Goal: Information Seeking & Learning: Learn about a topic

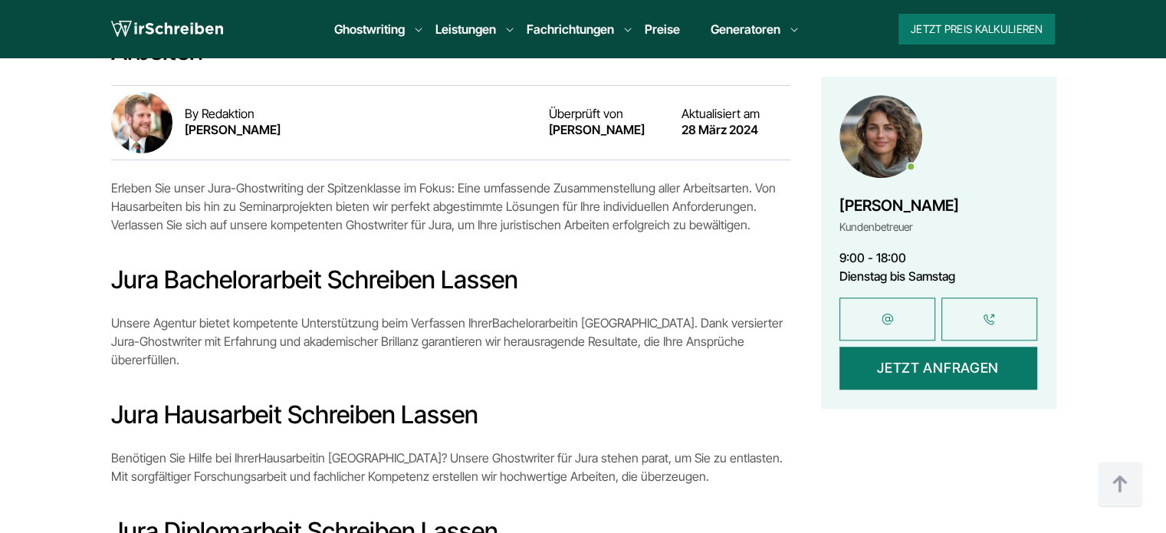
scroll to position [1380, 0]
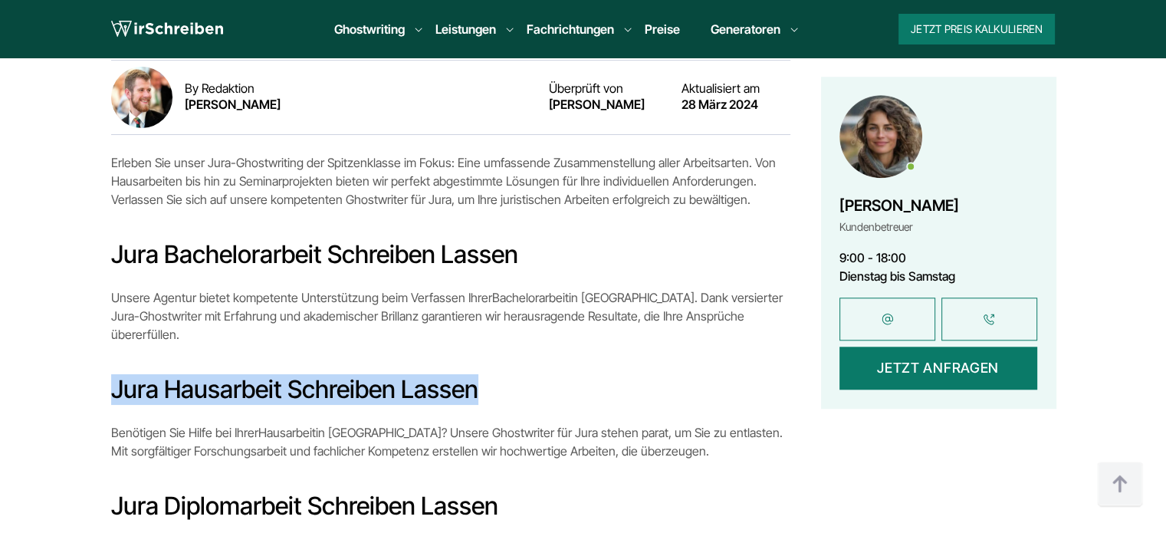
drag, startPoint x: 436, startPoint y: 333, endPoint x: 101, endPoint y: 332, distance: 335.1
click at [101, 332] on div "Inhaltsverzeichnis Jura-Ghostwriting im Fokus: Eine Übersicht über unsere Arbei…" at bounding box center [584, 532] width 982 height 1328
copy h3 "Jura Hausarbeit schreiben lassen"
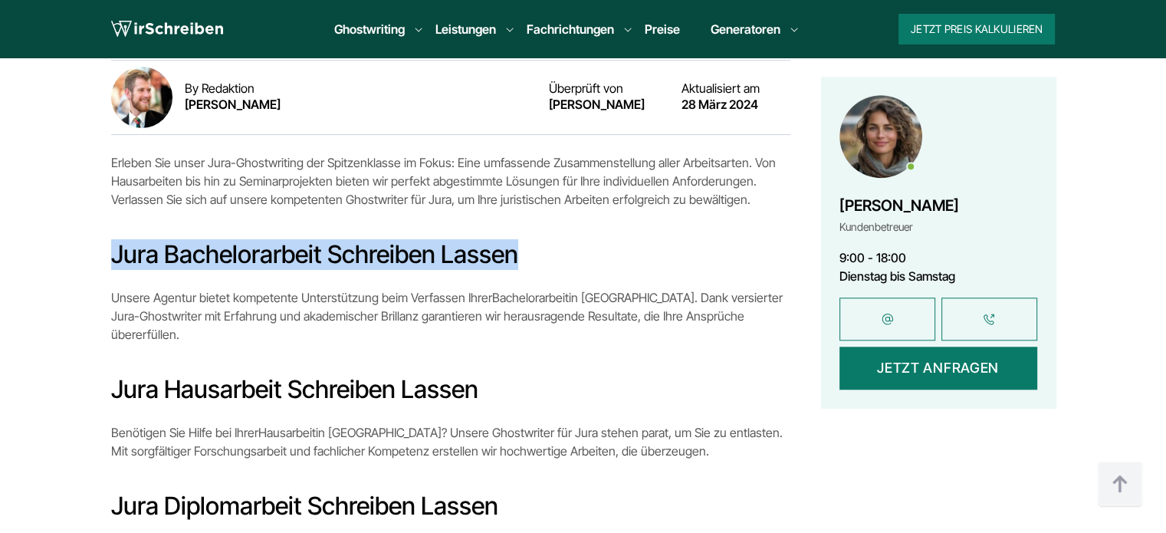
drag, startPoint x: 114, startPoint y: 209, endPoint x: 521, endPoint y: 217, distance: 407.3
click at [521, 239] on h3 "Jura Bachelorarbeit schreiben lassen" at bounding box center [450, 254] width 679 height 31
copy h3 "Jura Bachelorarbeit schreiben lassen"
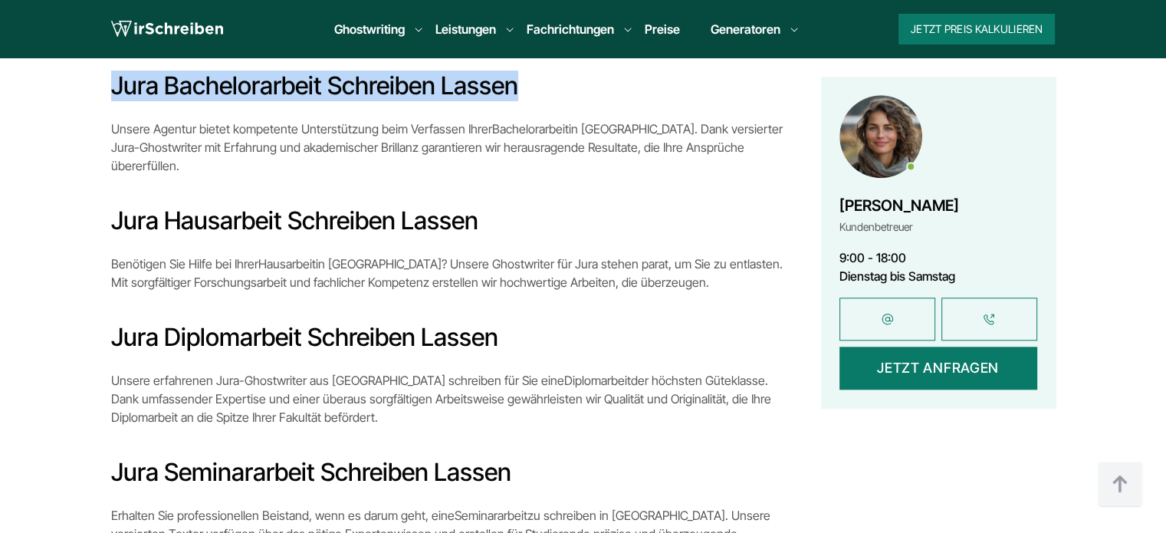
scroll to position [1611, 0]
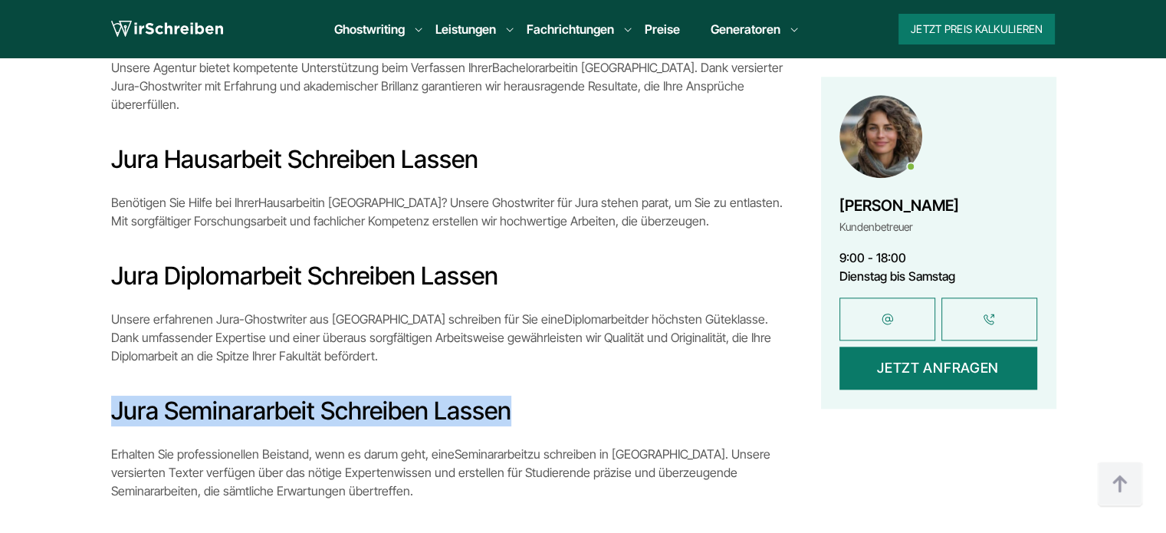
copy h3 "Jura Seminararbeit schreiben lassen"
drag, startPoint x: 509, startPoint y: 347, endPoint x: 117, endPoint y: 347, distance: 392.7
click at [117, 396] on h3 "Jura Seminararbeit schreiben lassen" at bounding box center [450, 411] width 679 height 31
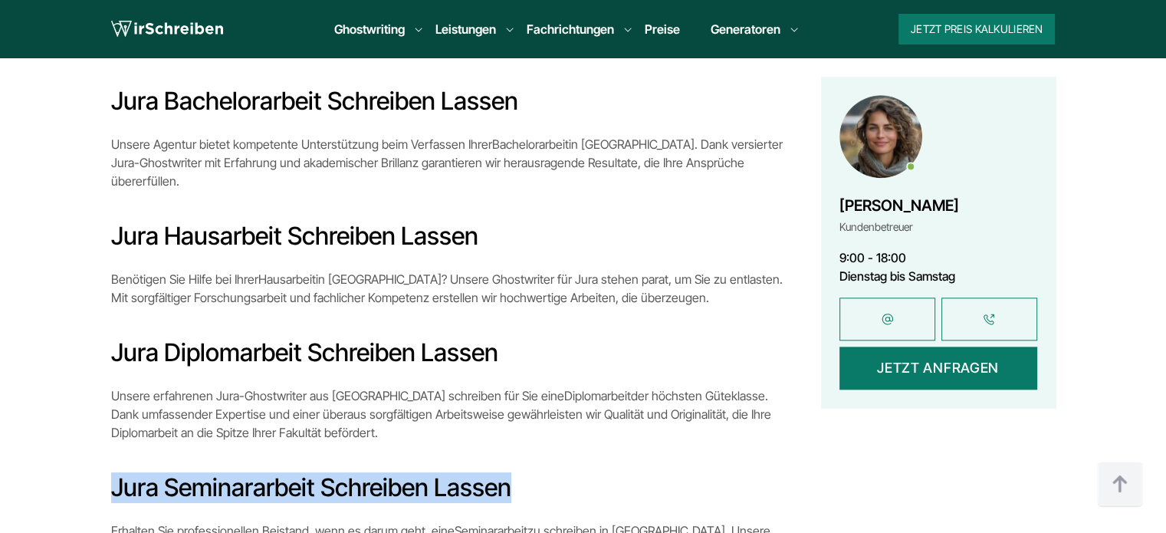
scroll to position [1457, 0]
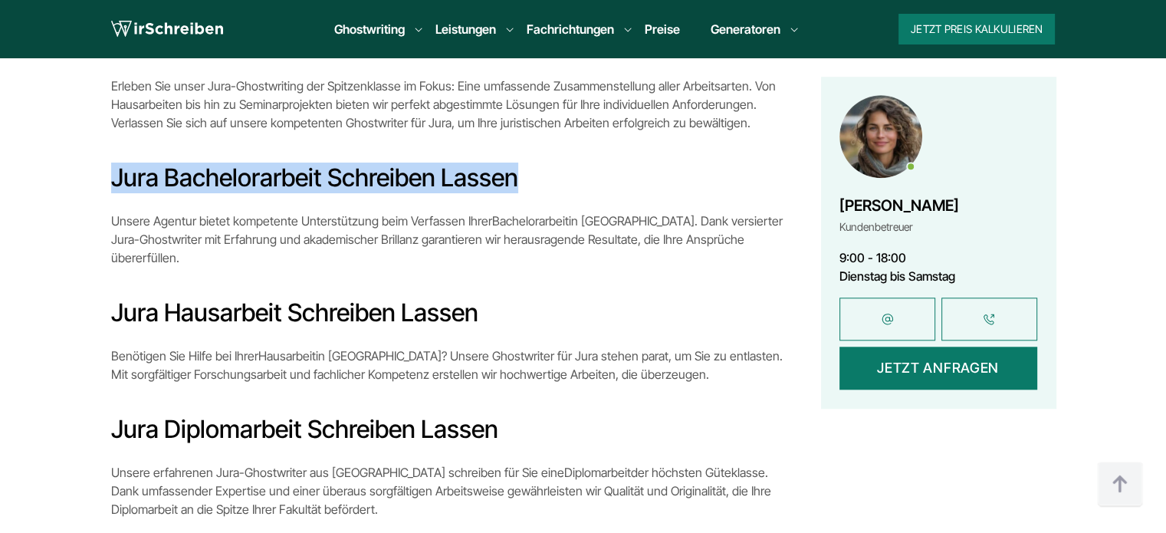
drag, startPoint x: 153, startPoint y: 135, endPoint x: 515, endPoint y: 137, distance: 362.8
click at [515, 163] on h3 "Jura Bachelorarbeit schreiben lassen" at bounding box center [450, 178] width 679 height 31
copy h3 "Jura Bachelorarbeit schreiben lassen"
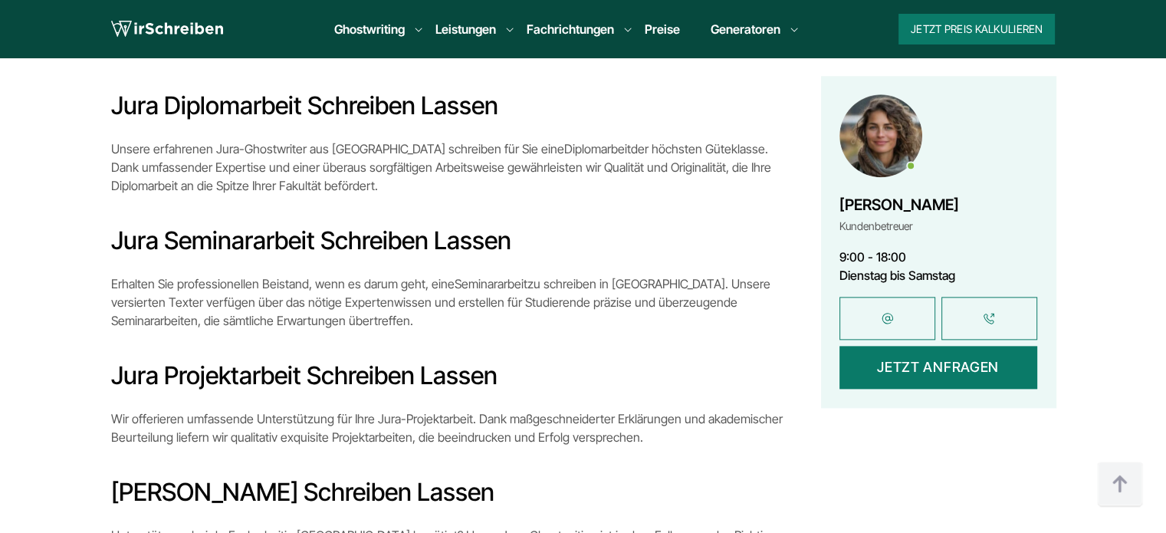
scroll to position [1687, 0]
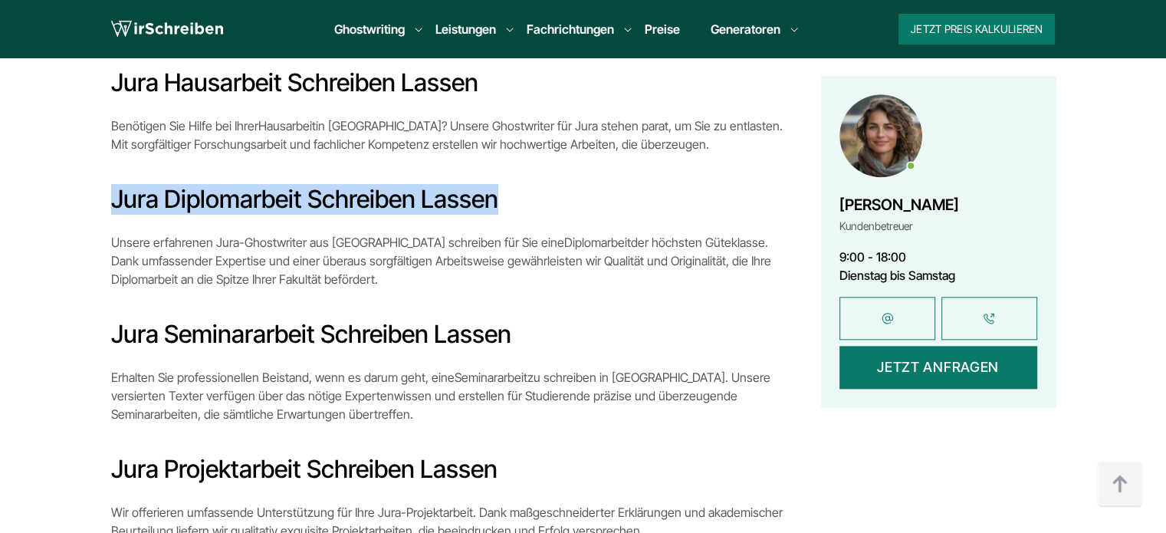
drag, startPoint x: 502, startPoint y: 139, endPoint x: 110, endPoint y: 146, distance: 392.0
click at [111, 184] on h3 "Jura Diplomarbeit schreiben lassen" at bounding box center [450, 199] width 679 height 31
copy h3 "Jura Diplomarbeit schreiben lassen"
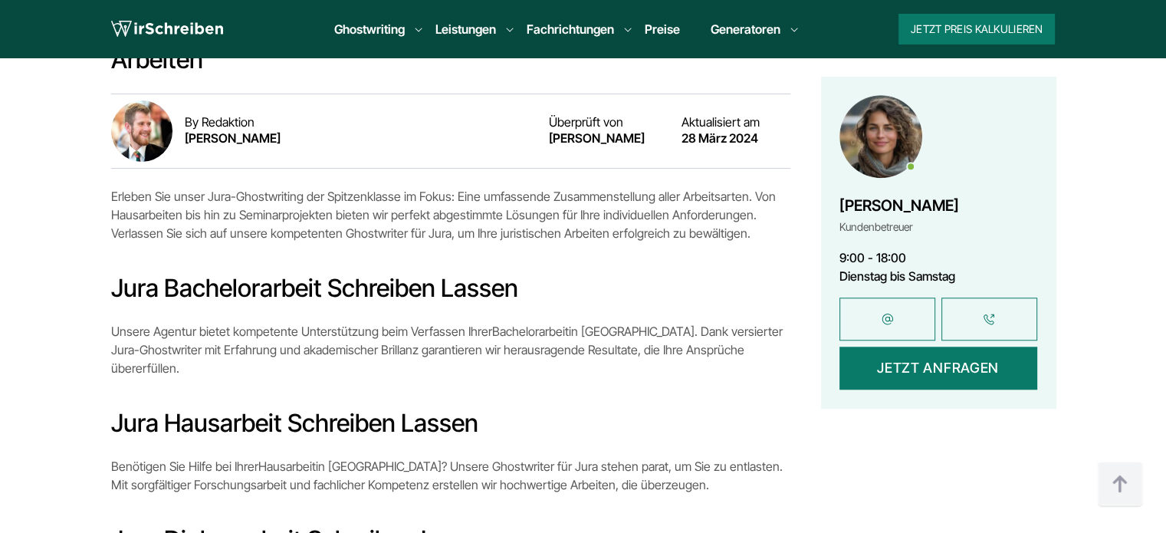
scroll to position [1304, 0]
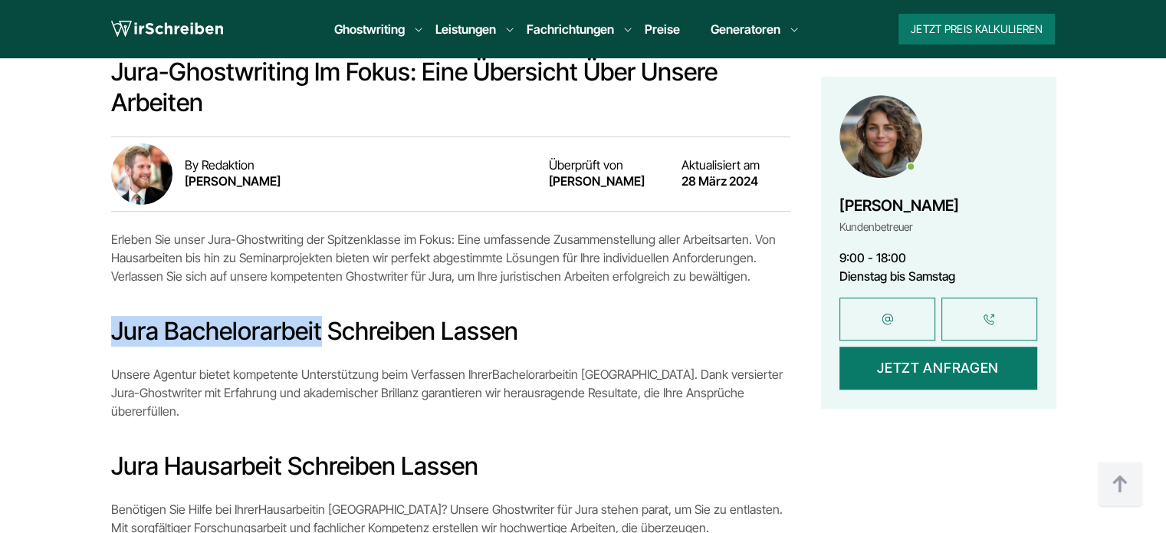
drag, startPoint x: 112, startPoint y: 288, endPoint x: 318, endPoint y: 288, distance: 206.3
click at [318, 316] on h3 "Jura Bachelorarbeit schreiben lassen" at bounding box center [450, 331] width 679 height 31
copy h3 "Jura Bachelorarbeit"
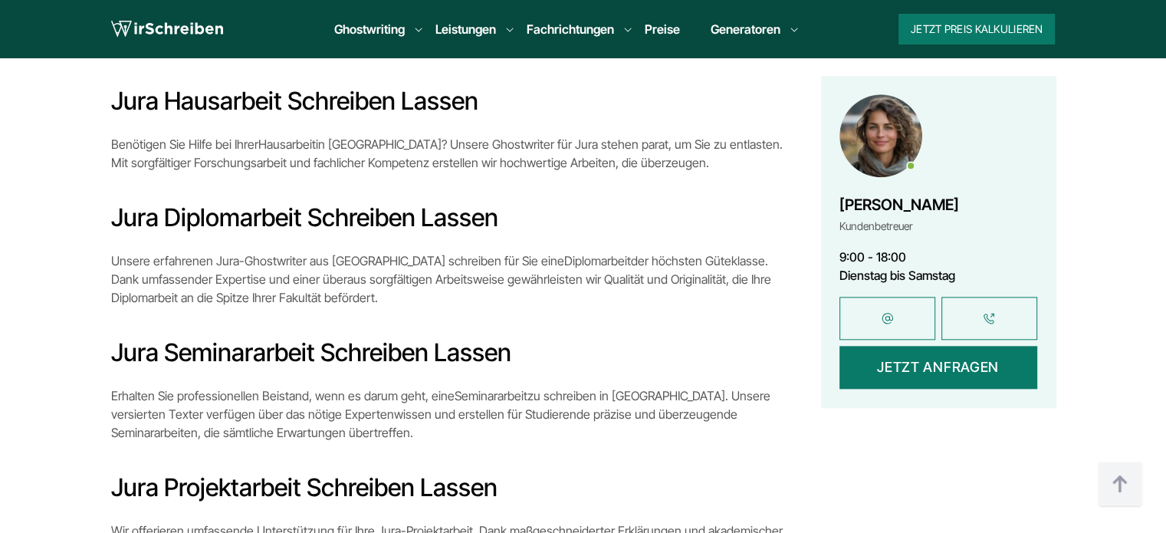
scroll to position [1841, 0]
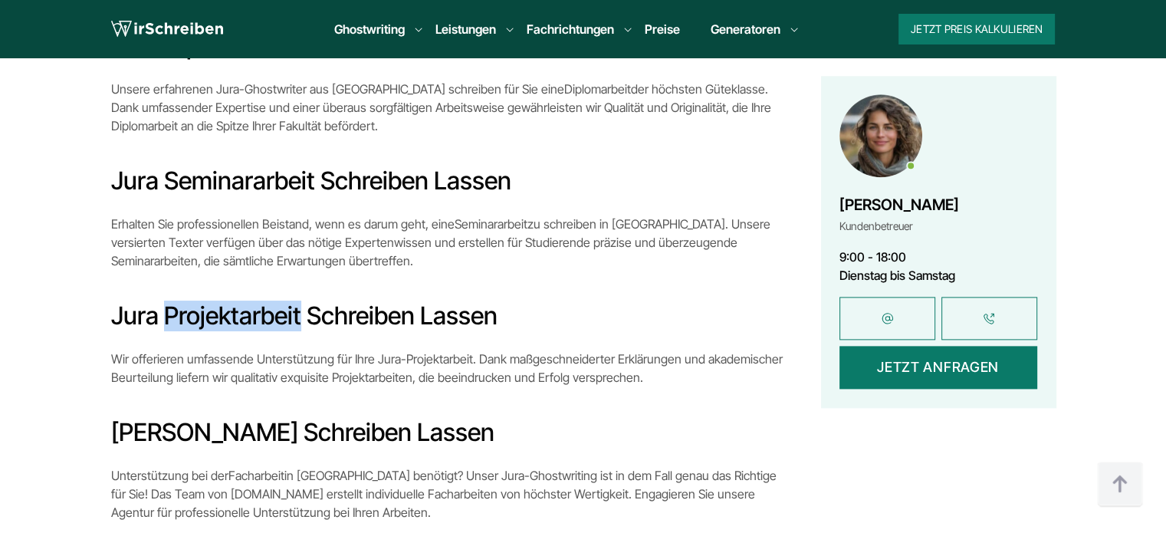
drag, startPoint x: 301, startPoint y: 250, endPoint x: 169, endPoint y: 255, distance: 131.2
click at [169, 301] on h3 "Jura Projektarbeit schreiben lassen" at bounding box center [450, 316] width 679 height 31
copy h3 "Projektarbeit"
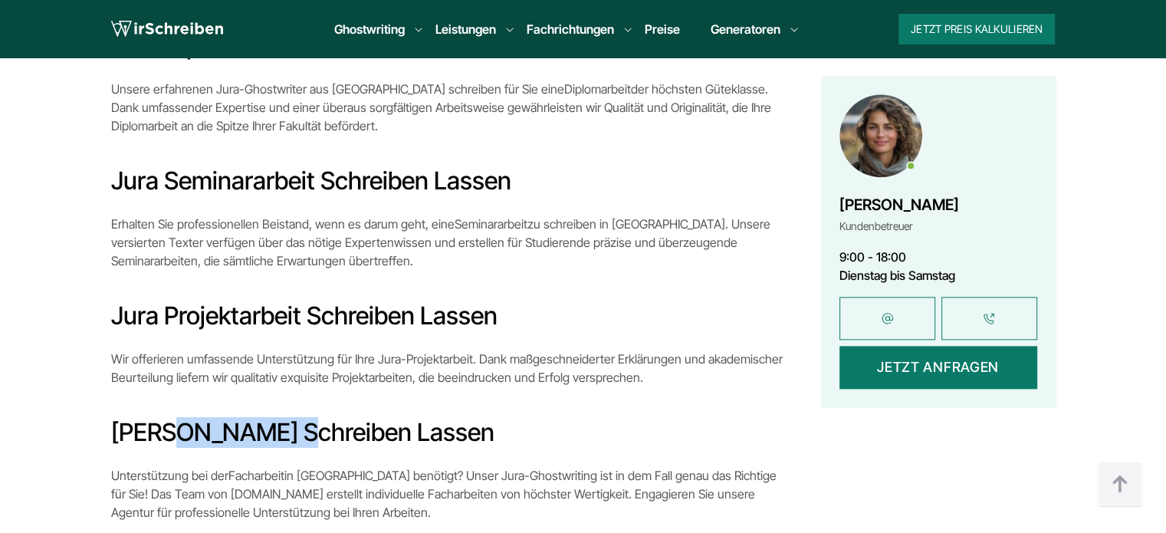
copy h3 "Facharbeit"
drag, startPoint x: 275, startPoint y: 372, endPoint x: 161, endPoint y: 373, distance: 114.3
click at [161, 417] on h3 "[PERSON_NAME] schreiben lassen" at bounding box center [450, 432] width 679 height 31
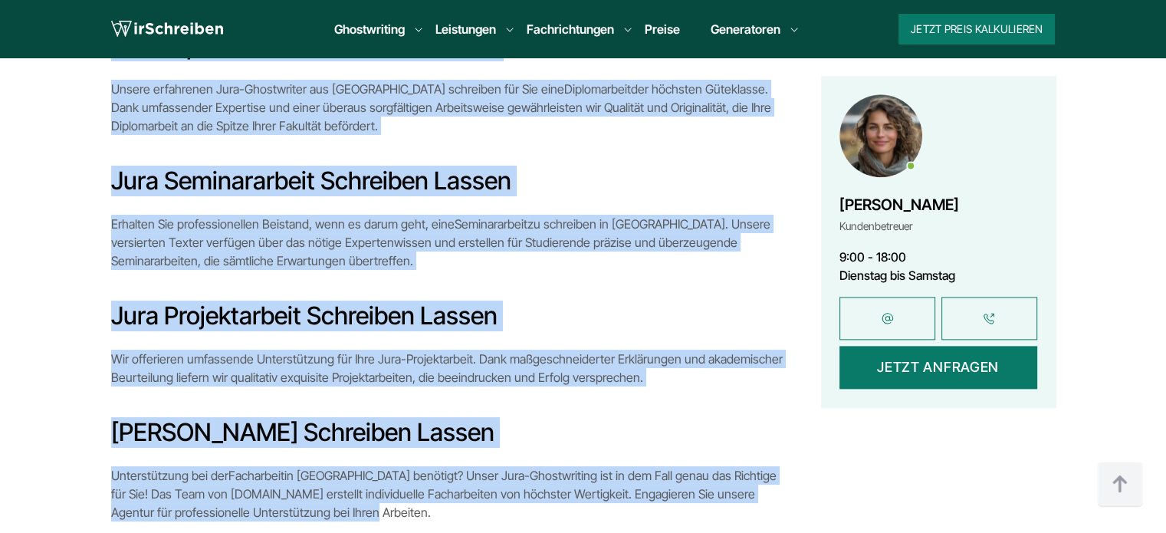
drag, startPoint x: 110, startPoint y: 117, endPoint x: 351, endPoint y: 449, distance: 410.2
click at [351, 449] on div "Jura-Ghostwriting im Fokus: Eine Übersicht über unsere Arbeiten By Redaktion [P…" at bounding box center [450, 128] width 679 height 1216
copy div "Loremip Dol sitam Cons-Adipiscingel sed Doeiusmodtemp in Utlab: Etdo magnaaliqu…"
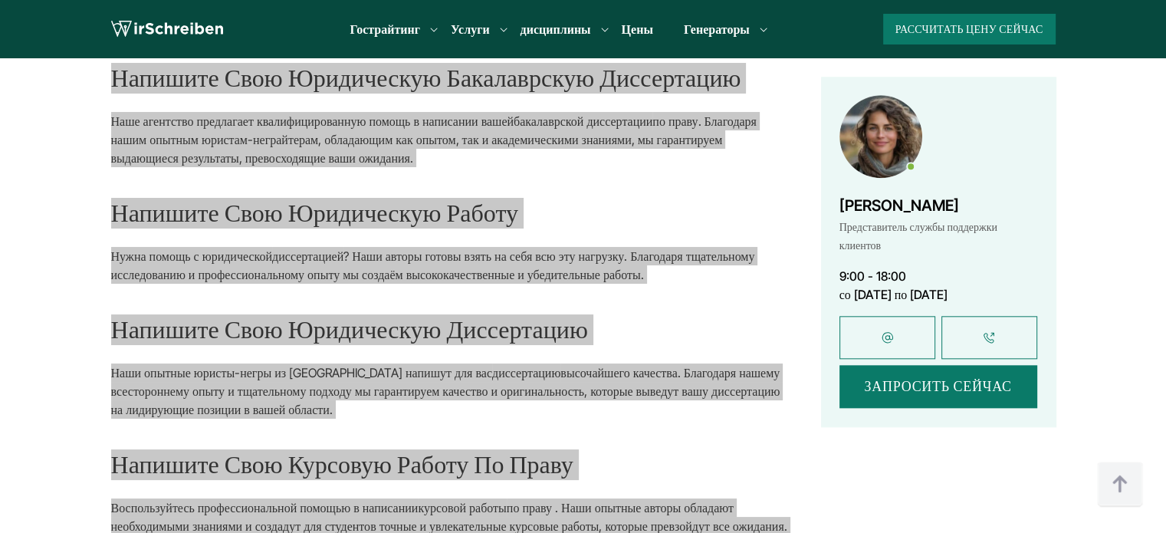
scroll to position [1442, 0]
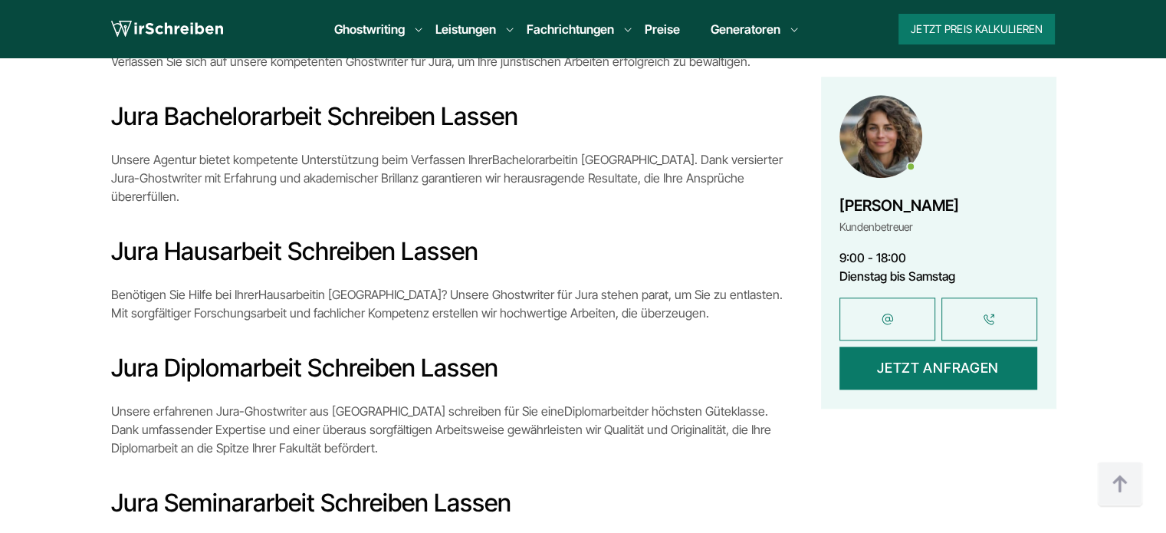
scroll to position [1476, 0]
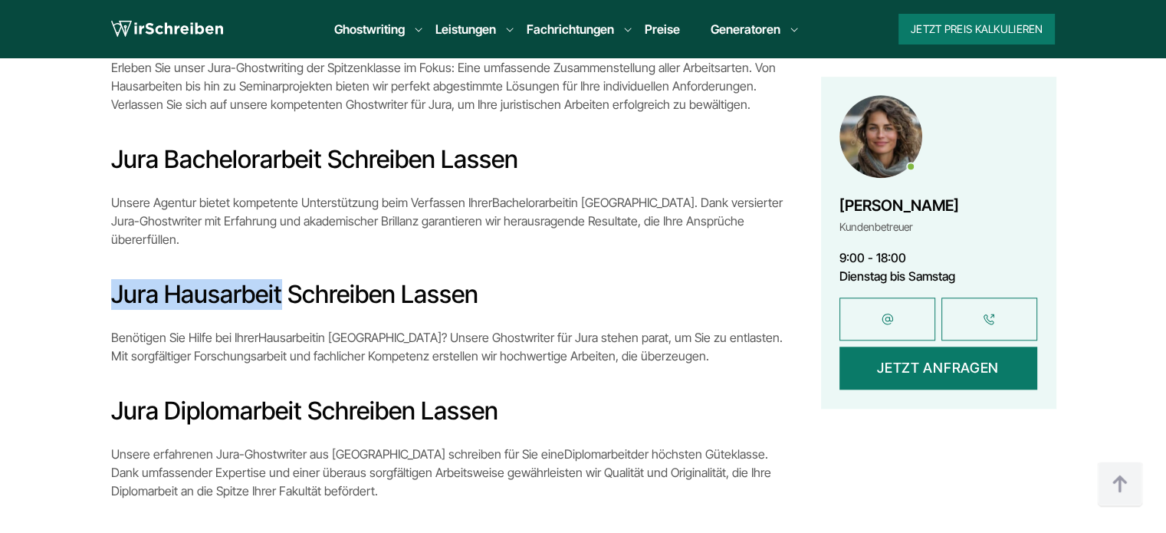
drag, startPoint x: 280, startPoint y: 239, endPoint x: 113, endPoint y: 235, distance: 167.2
click at [113, 279] on h3 "Jura Hausarbeit schreiben lassen" at bounding box center [450, 294] width 679 height 31
copy h3 "Jura Hausarbeit"
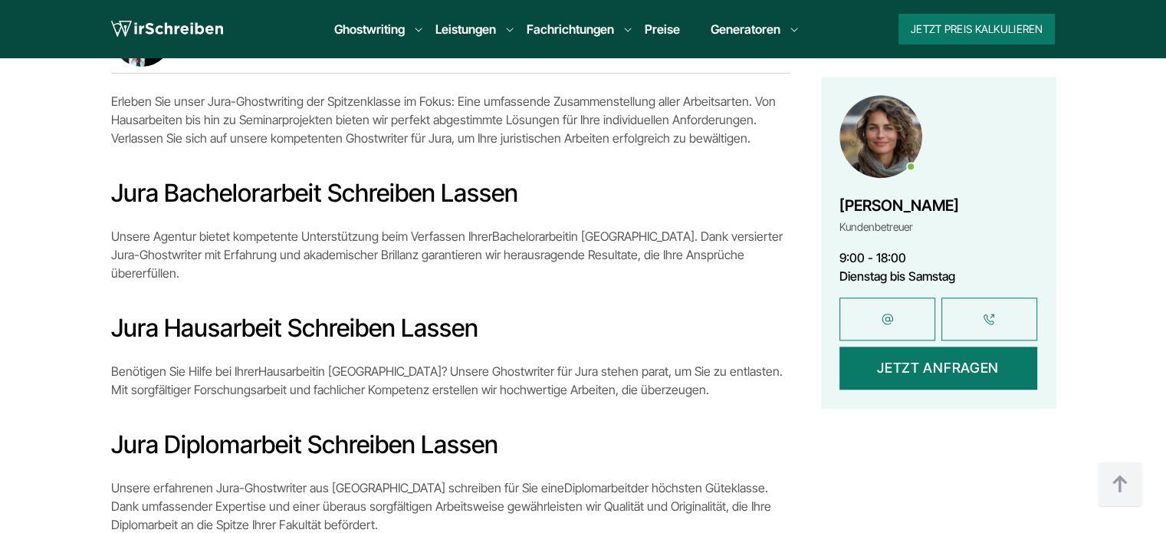
scroll to position [1399, 0]
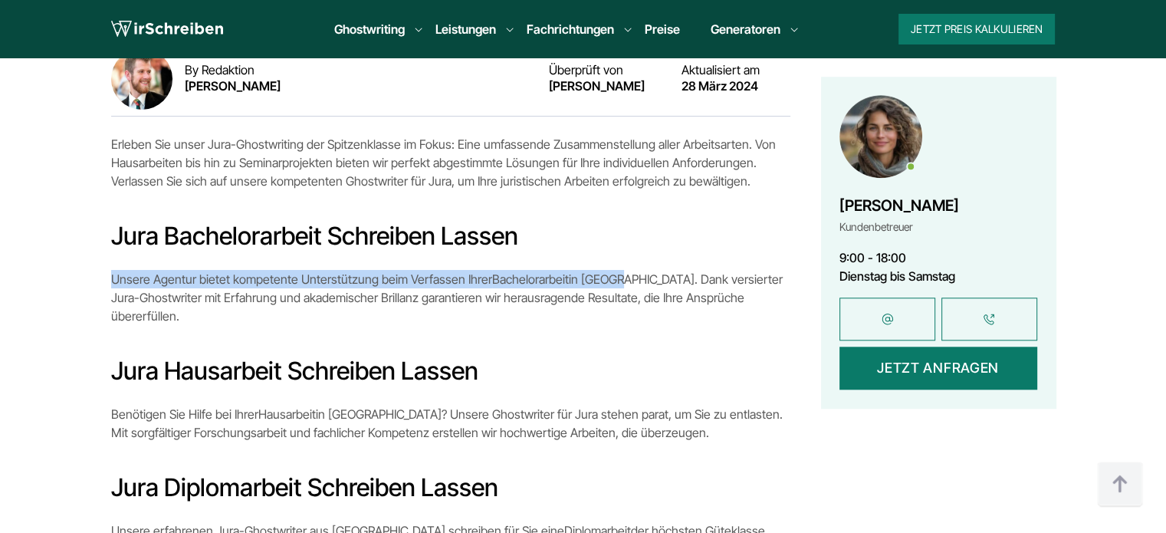
drag, startPoint x: 110, startPoint y: 233, endPoint x: 601, endPoint y: 237, distance: 491.6
click at [601, 237] on div "Inhaltsverzeichnis Jura-Ghostwriting im Fokus: Eine Übersicht über unsere Arbei…" at bounding box center [584, 514] width 982 height 1328
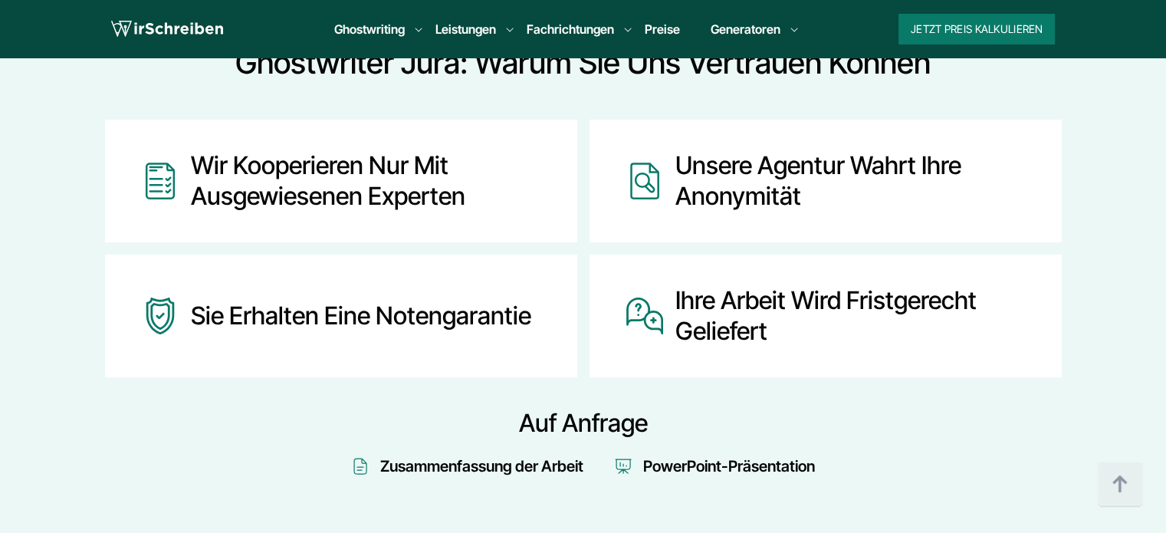
scroll to position [785, 0]
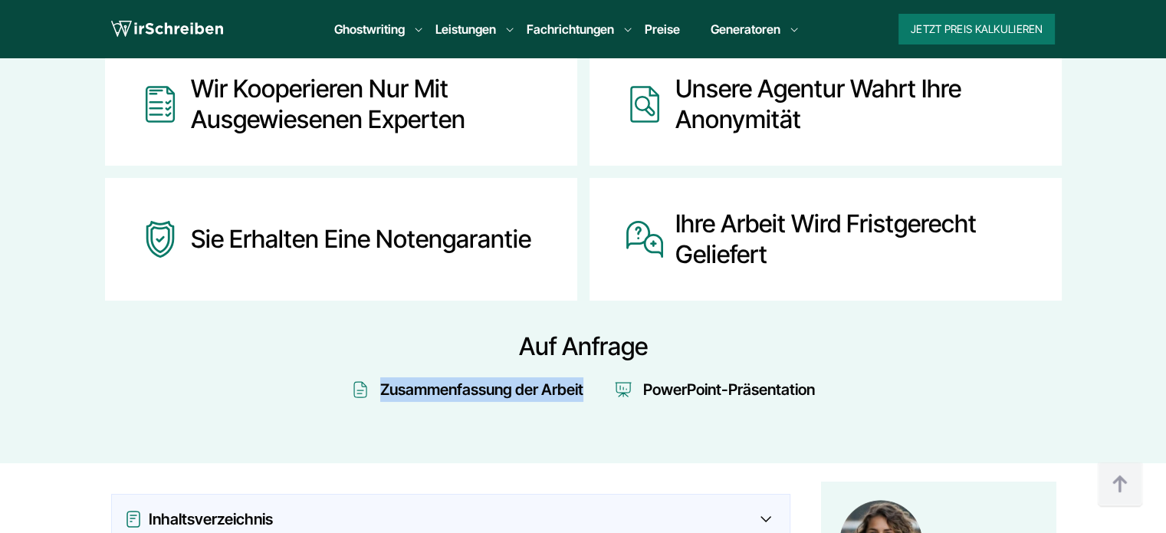
drag, startPoint x: 589, startPoint y: 347, endPoint x: 380, endPoint y: 350, distance: 209.4
click at [380, 377] on div "Zusammenfassung der Arbeit PowerPoint-Präsentation" at bounding box center [583, 389] width 957 height 25
